Goal: Information Seeking & Learning: Learn about a topic

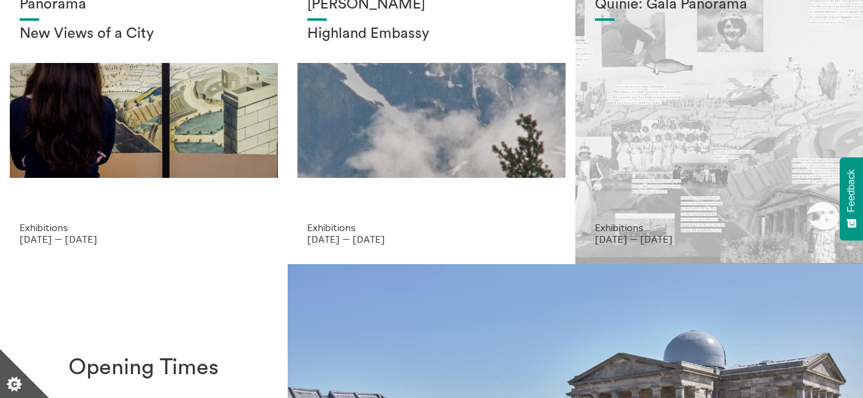
scroll to position [89, 0]
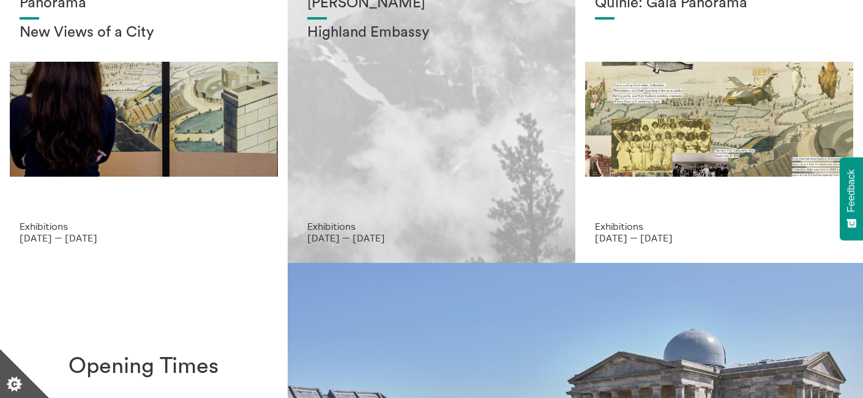
click at [445, 111] on div "[PERSON_NAME] Highland Embassy" at bounding box center [431, 108] width 249 height 226
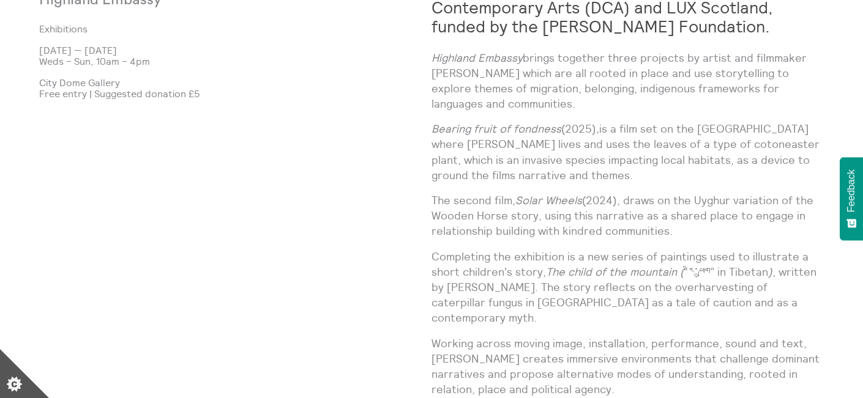
scroll to position [820, 0]
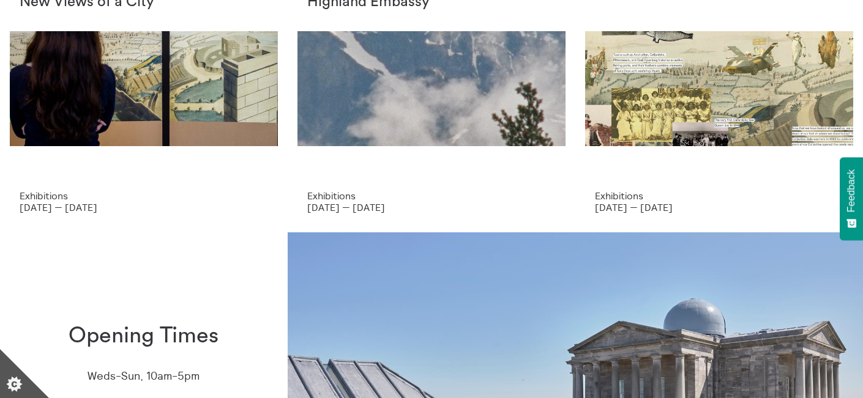
scroll to position [105, 0]
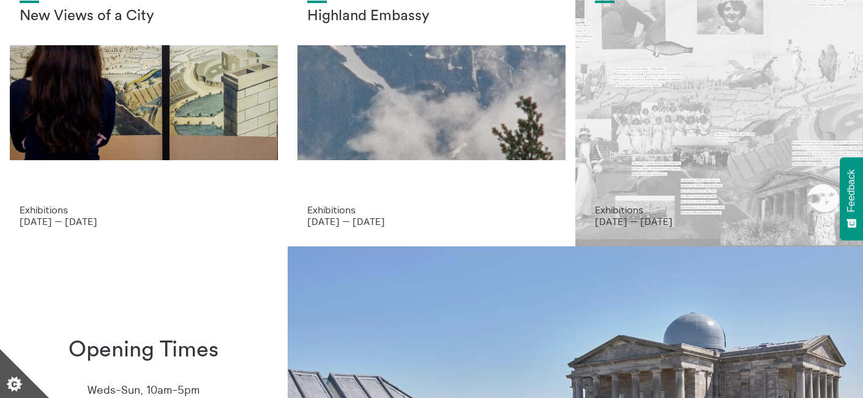
click at [688, 132] on div "Quinie: Gala Panorama" at bounding box center [719, 92] width 249 height 226
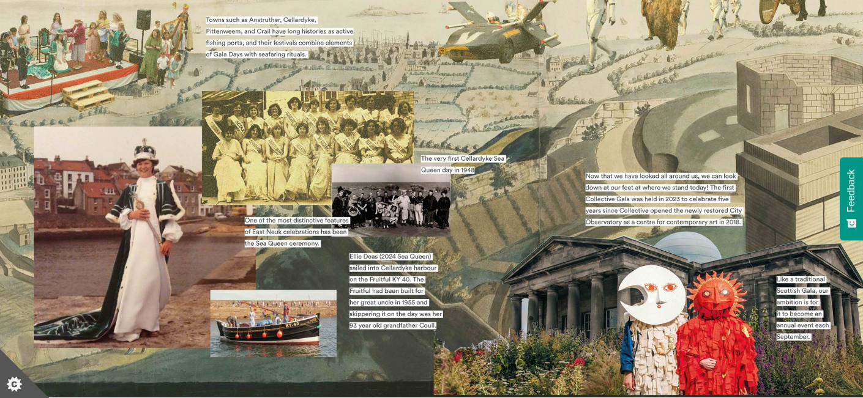
scroll to position [275, 0]
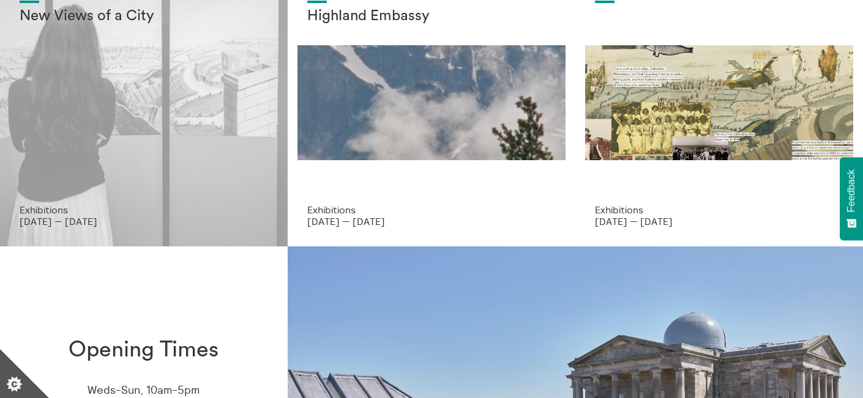
click at [124, 122] on div "Panorama New Views of a City" at bounding box center [144, 92] width 249 height 226
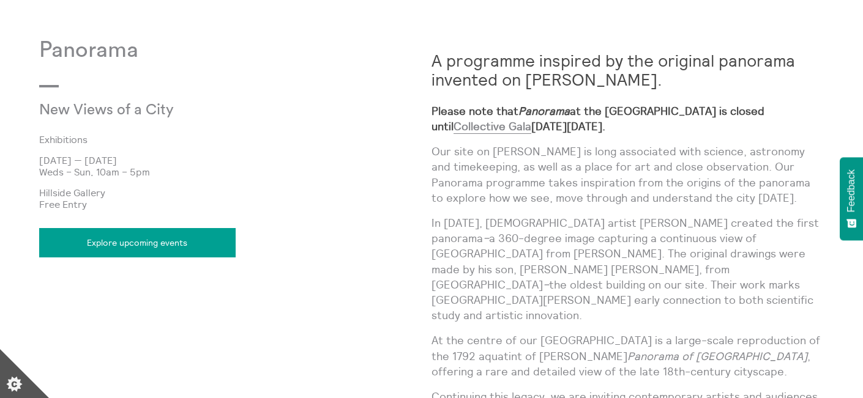
scroll to position [703, 0]
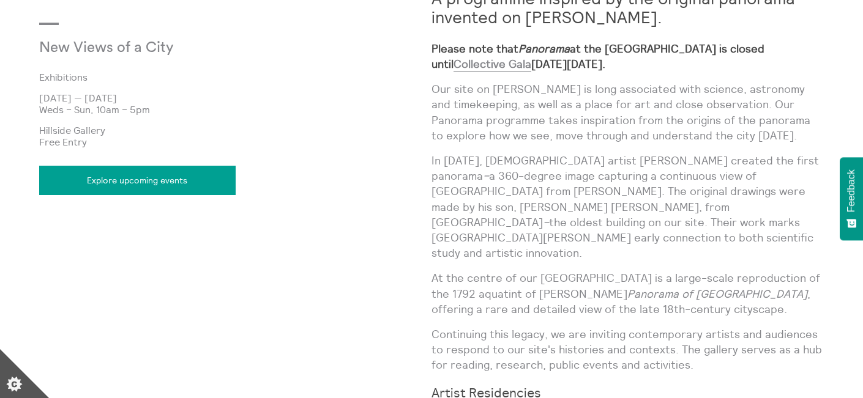
click at [183, 184] on link "Explore upcoming events" at bounding box center [137, 180] width 196 height 29
